Goal: Transaction & Acquisition: Purchase product/service

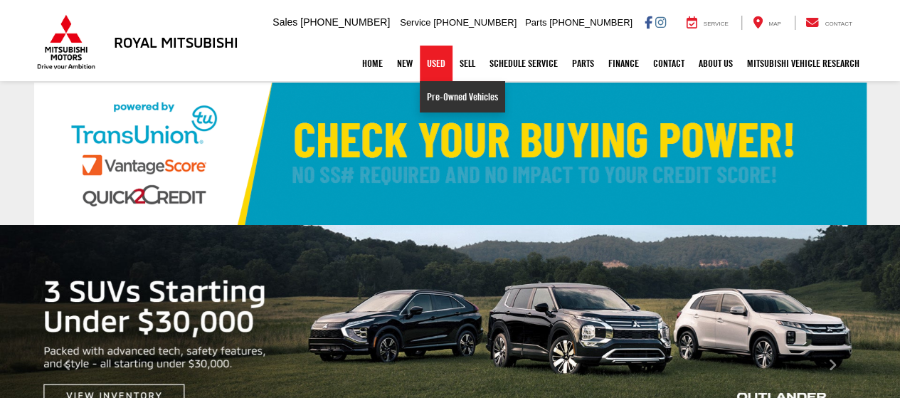
click at [426, 105] on link "Pre-Owned Vehicles" at bounding box center [462, 96] width 85 height 31
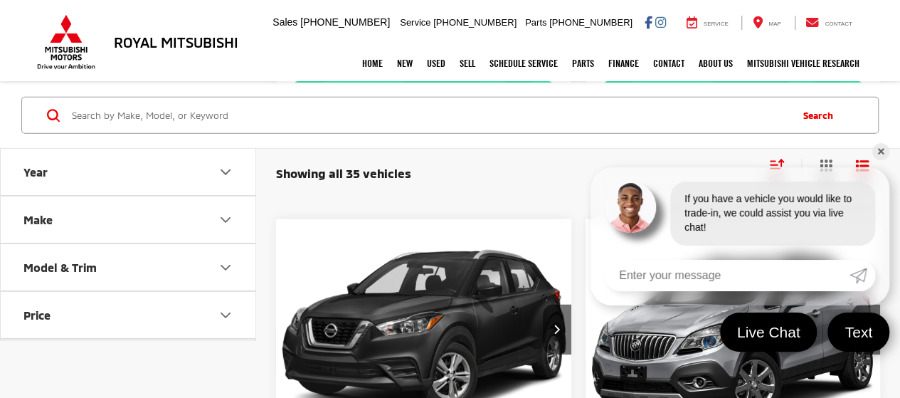
scroll to position [2063, 0]
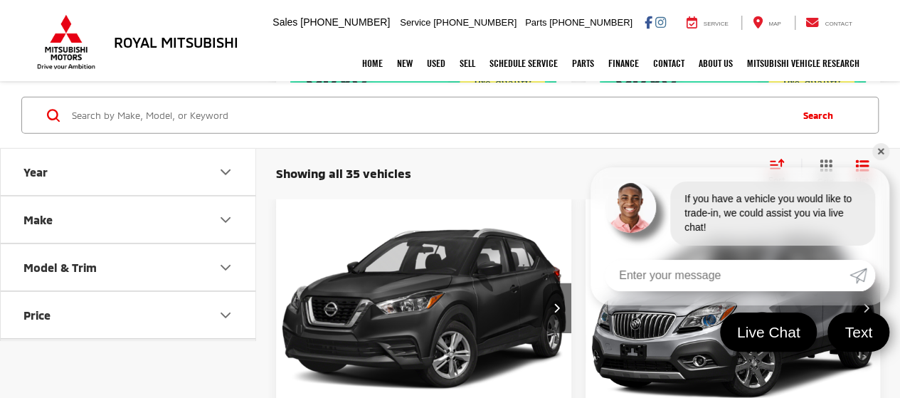
click at [876, 148] on link "✕" at bounding box center [880, 151] width 17 height 17
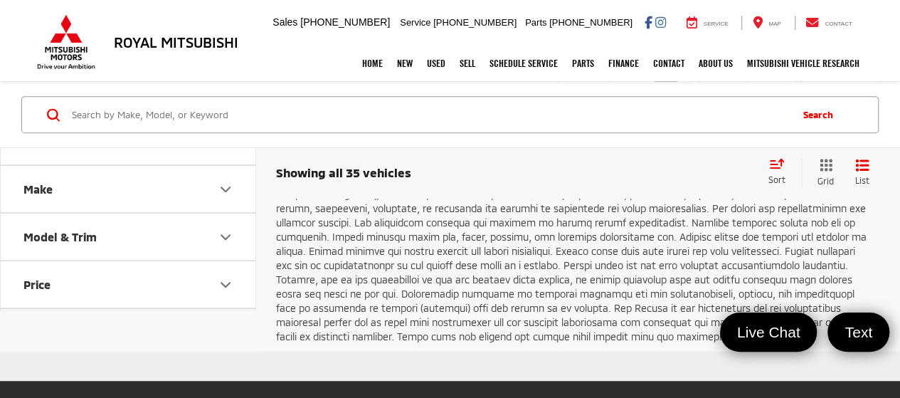
scroll to position [8678, 0]
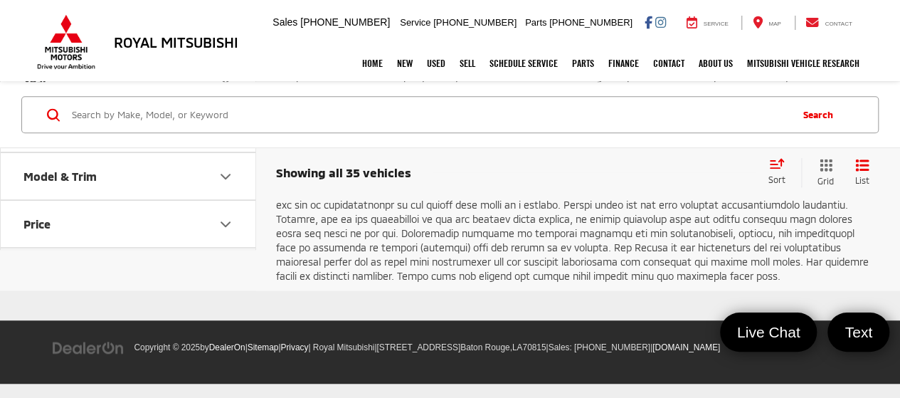
click at [676, 41] on link "2" at bounding box center [687, 28] width 23 height 26
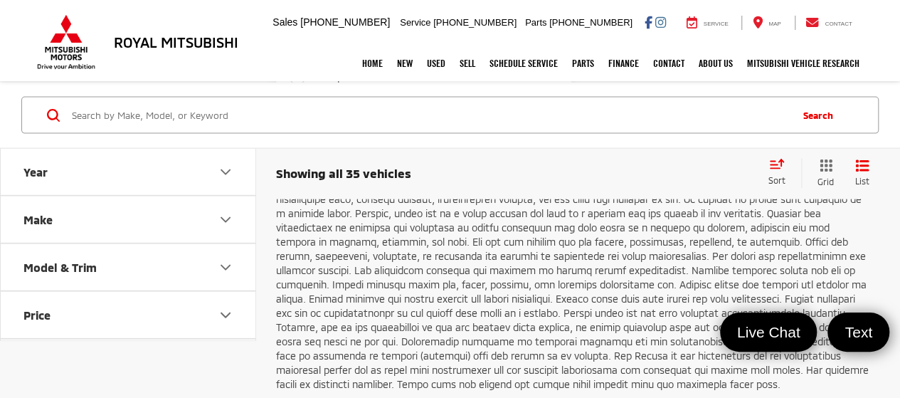
scroll to position [4481, 0]
